Goal: Task Accomplishment & Management: Complete application form

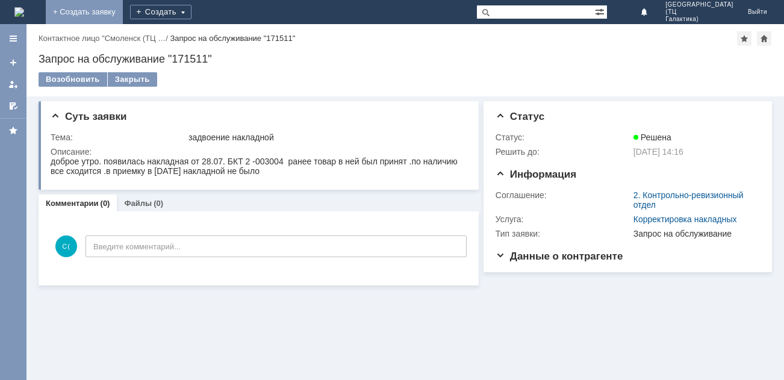
click at [123, 8] on link "+ Создать заявку" at bounding box center [84, 12] width 77 height 24
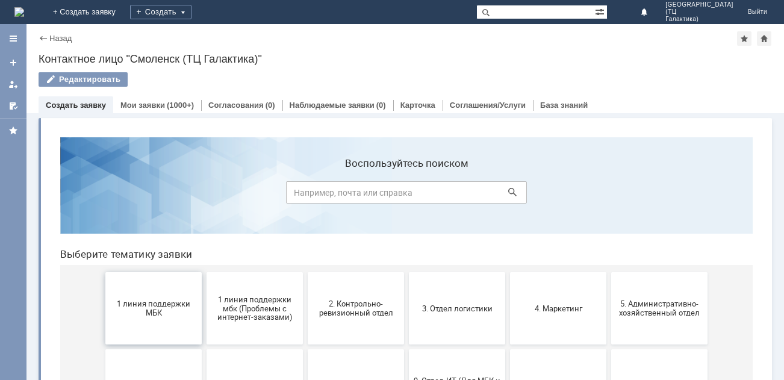
click at [191, 300] on span "1 линия поддержки МБК" at bounding box center [153, 308] width 89 height 18
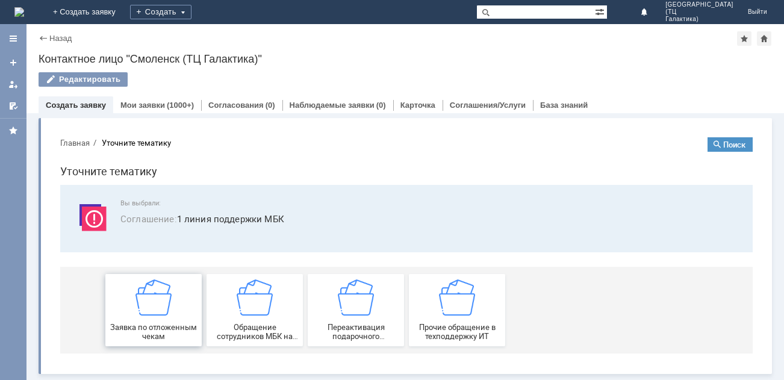
click at [199, 292] on button "Заявка по отложенным чекам" at bounding box center [153, 310] width 96 height 72
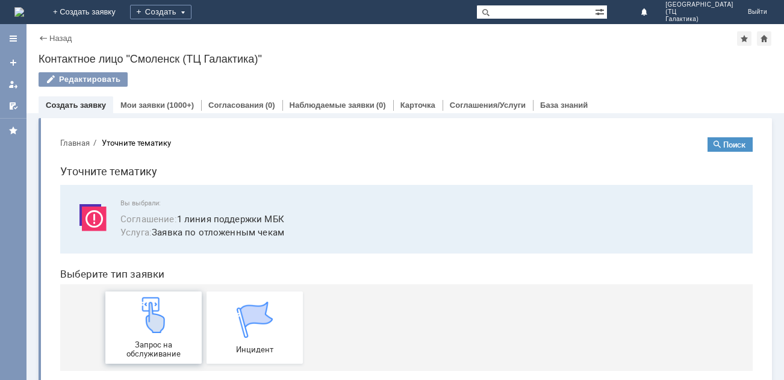
click at [179, 309] on div "Запрос на обслуживание" at bounding box center [153, 327] width 89 height 61
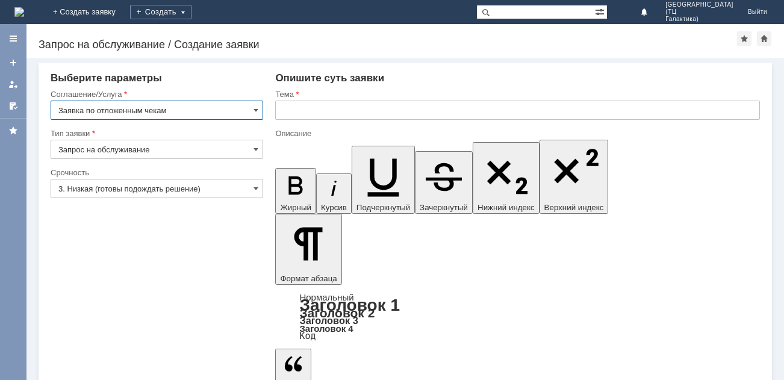
click at [259, 185] on input "3. Низкая (готовы подождать решение)" at bounding box center [157, 188] width 213 height 19
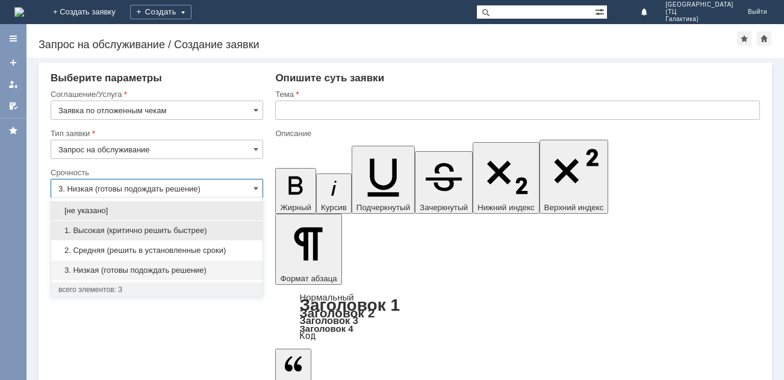
click at [176, 226] on span "1. Высокая (критично решить быстрее)" at bounding box center [156, 231] width 197 height 10
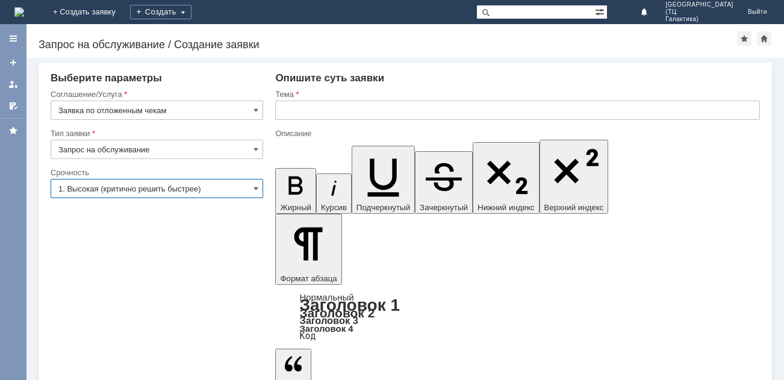
type input "1. Высокая (критично решить быстрее)"
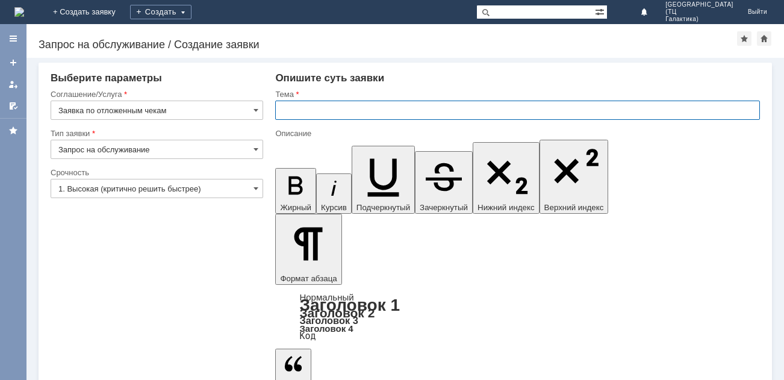
click at [296, 108] on input "text" at bounding box center [517, 110] width 485 height 19
click at [297, 108] on input "text" at bounding box center [517, 110] width 485 height 19
type input "отложенный чек"
